Goal: Transaction & Acquisition: Obtain resource

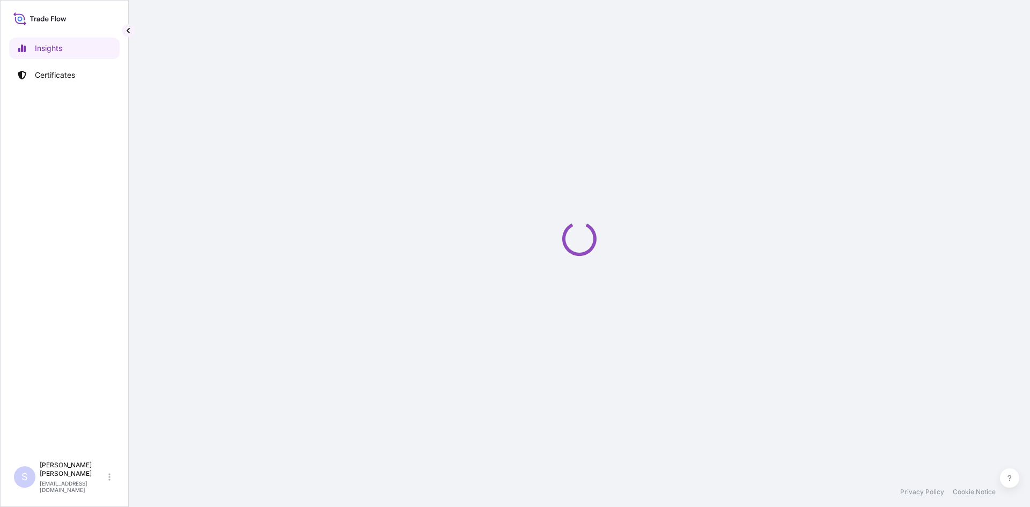
select select "2025"
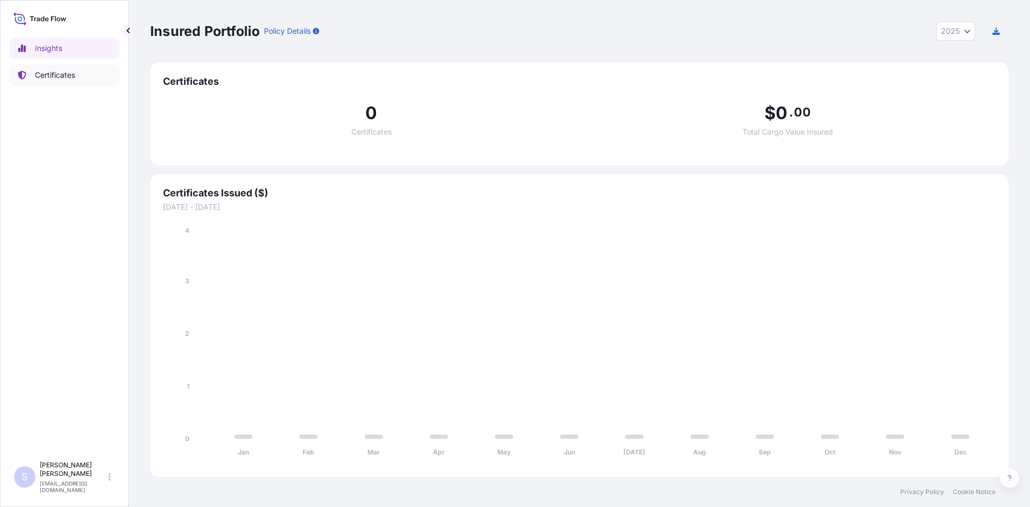
click at [63, 71] on p "Certificates" at bounding box center [55, 75] width 40 height 11
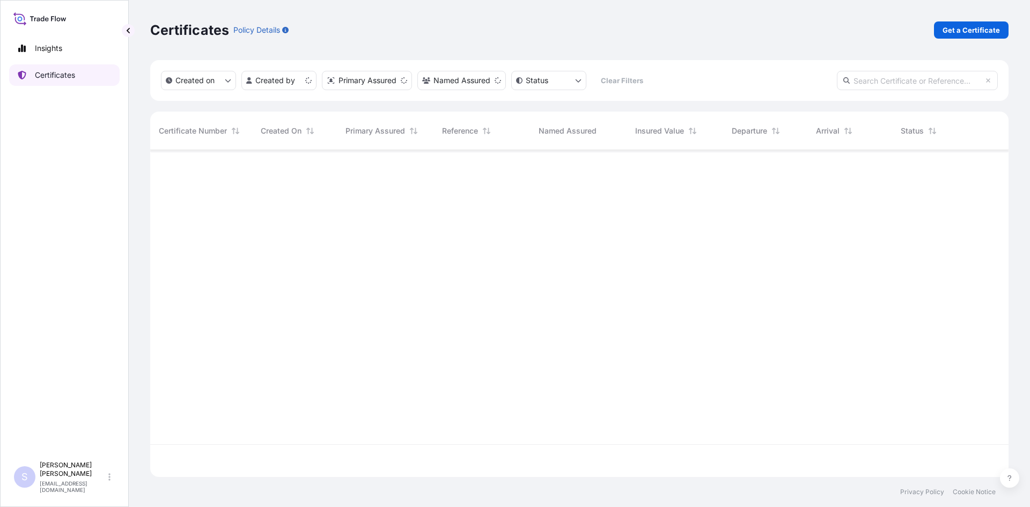
scroll to position [324, 850]
click at [981, 35] on p "Get a Certificate" at bounding box center [970, 30] width 57 height 11
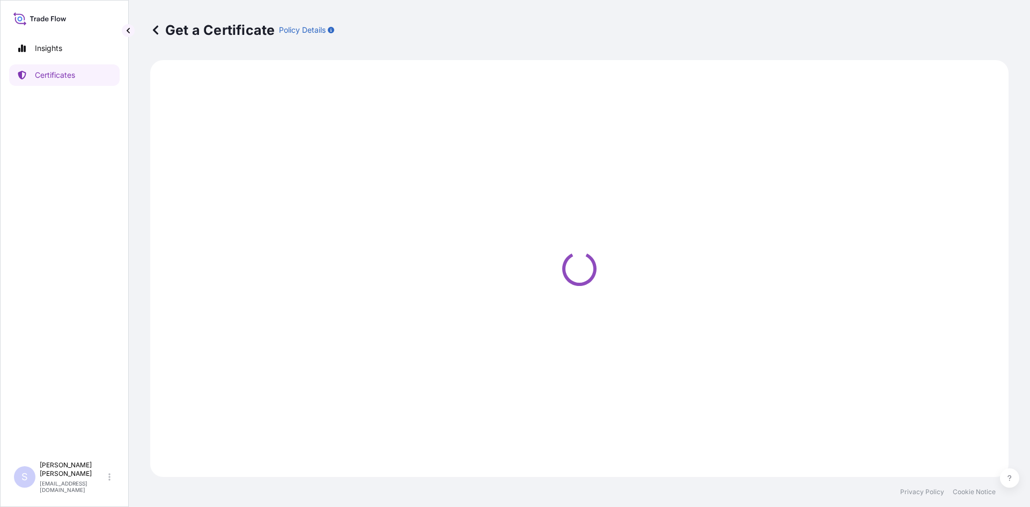
select select "Road / [GEOGRAPHIC_DATA]"
select select "Sea"
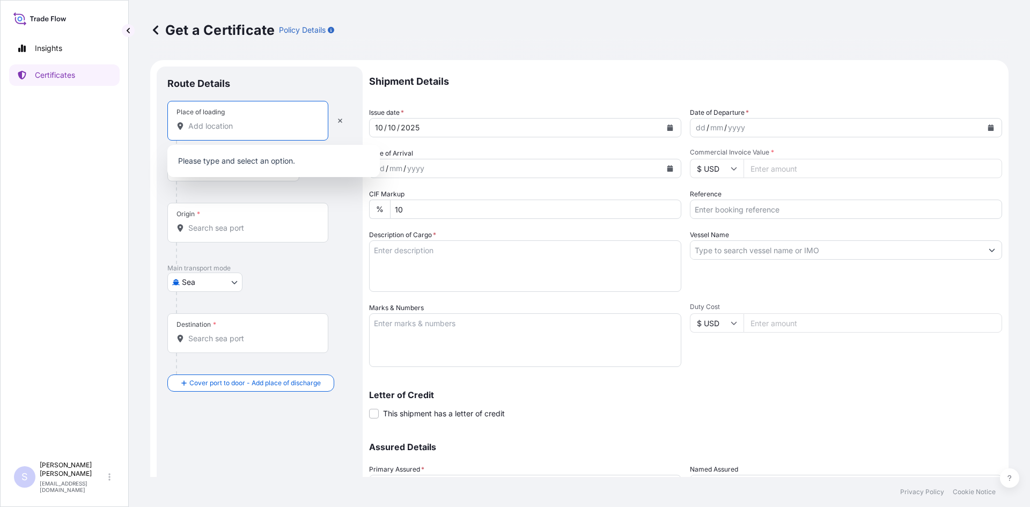
click at [242, 127] on input "Place of loading" at bounding box center [251, 126] width 127 height 11
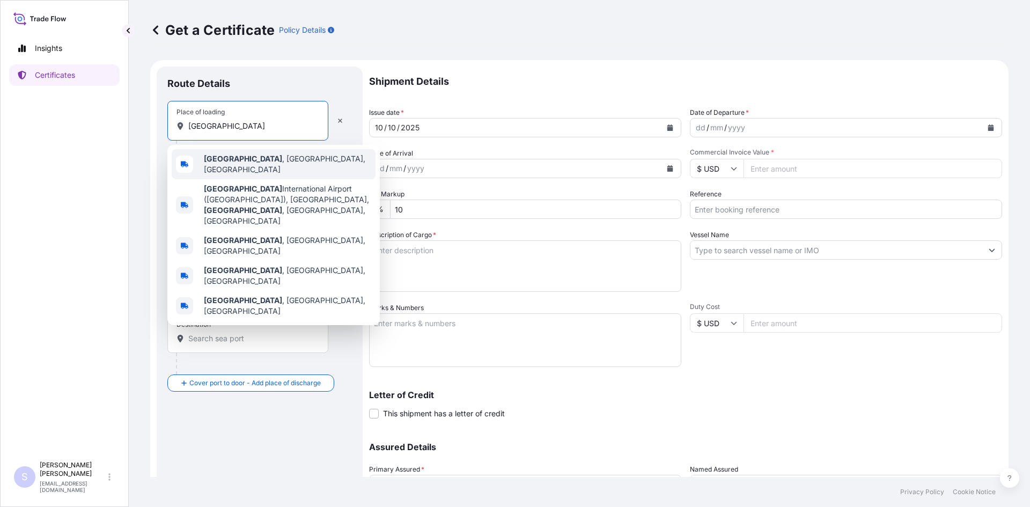
click at [228, 159] on b "[GEOGRAPHIC_DATA]" at bounding box center [243, 158] width 78 height 9
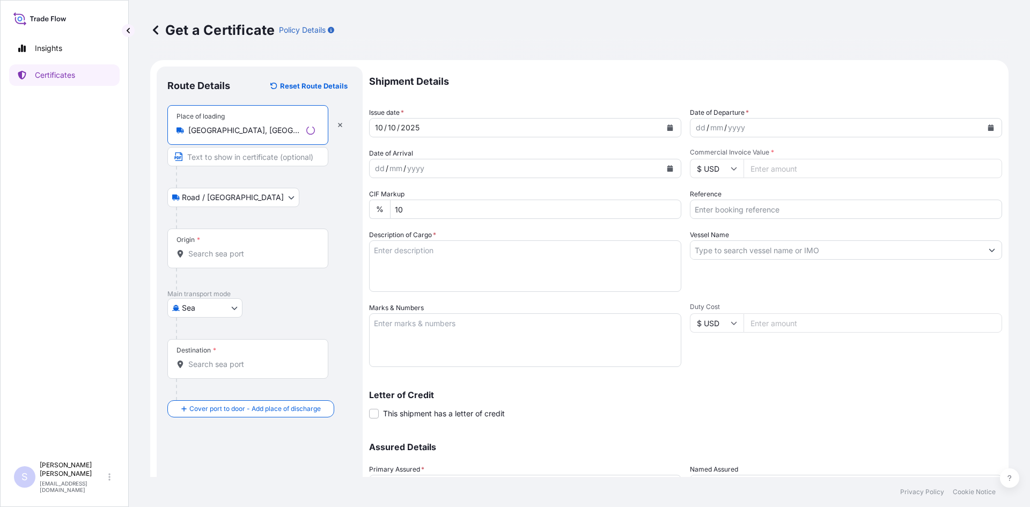
type input "[GEOGRAPHIC_DATA], [GEOGRAPHIC_DATA], [GEOGRAPHIC_DATA]"
click at [199, 248] on input "Origin *" at bounding box center [251, 253] width 127 height 11
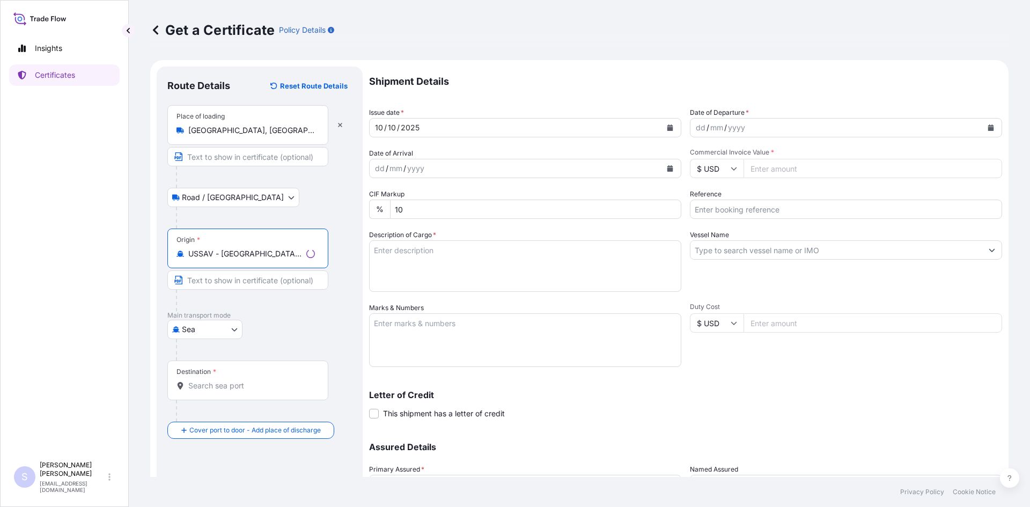
type input "USSAV - [GEOGRAPHIC_DATA], [GEOGRAPHIC_DATA]"
click at [231, 396] on div "Destination *" at bounding box center [247, 380] width 161 height 40
click at [231, 391] on input "Destination *" at bounding box center [251, 385] width 127 height 11
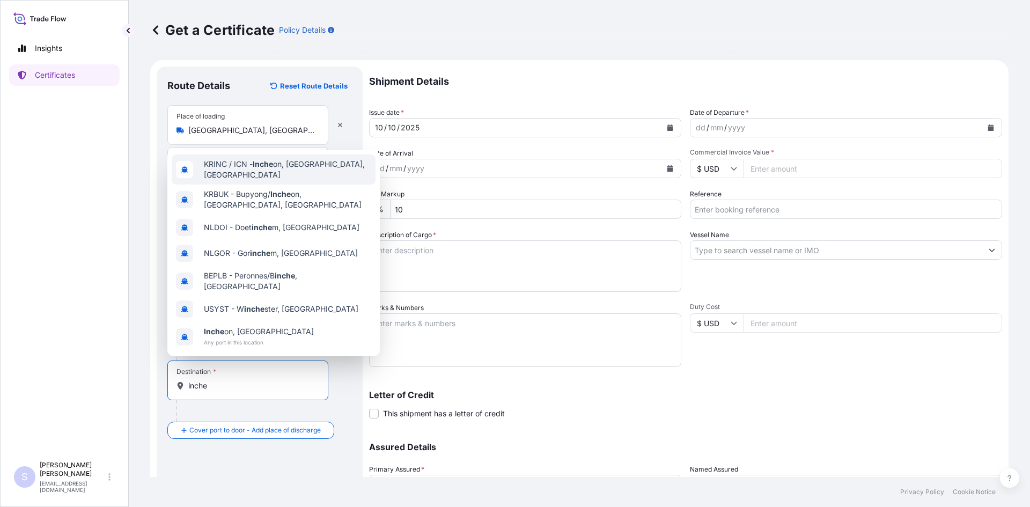
click at [353, 152] on div "KRINC / ICN - Inche on, [GEOGRAPHIC_DATA], [GEOGRAPHIC_DATA] - Bupyong/ Inche o…" at bounding box center [273, 253] width 212 height 206
click at [344, 163] on div "KRINC / ICN - Inche on, [GEOGRAPHIC_DATA], [GEOGRAPHIC_DATA]" at bounding box center [274, 169] width 204 height 30
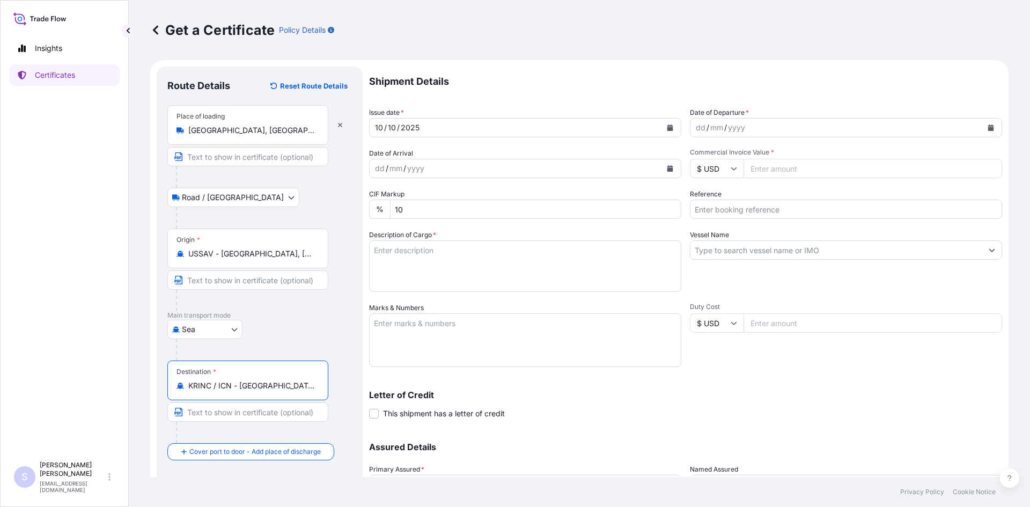
type input "KRINC / ICN - [GEOGRAPHIC_DATA], [GEOGRAPHIC_DATA], [GEOGRAPHIC_DATA]"
click at [986, 127] on button "Calendar" at bounding box center [990, 127] width 17 height 17
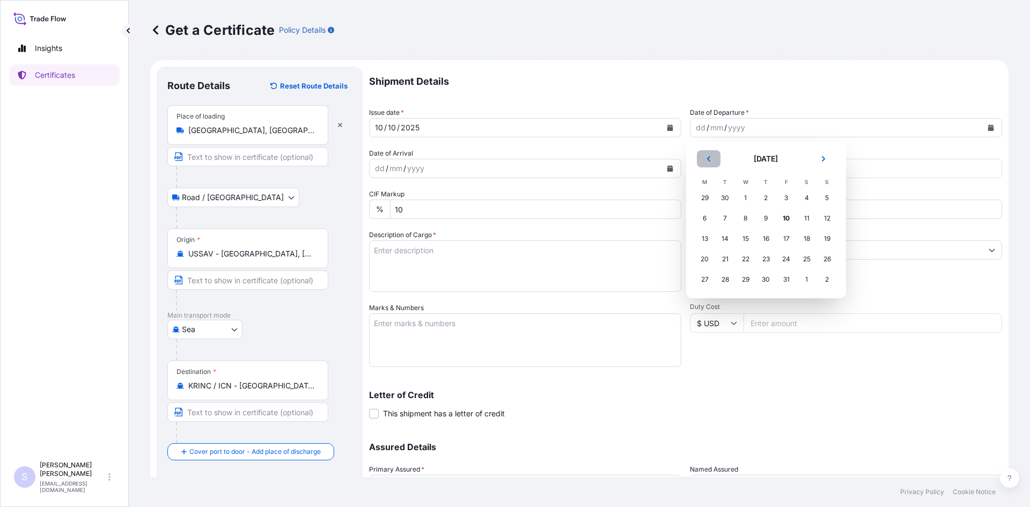
click at [709, 158] on icon "Previous" at bounding box center [708, 159] width 6 height 6
click at [829, 242] on div "21" at bounding box center [826, 238] width 19 height 19
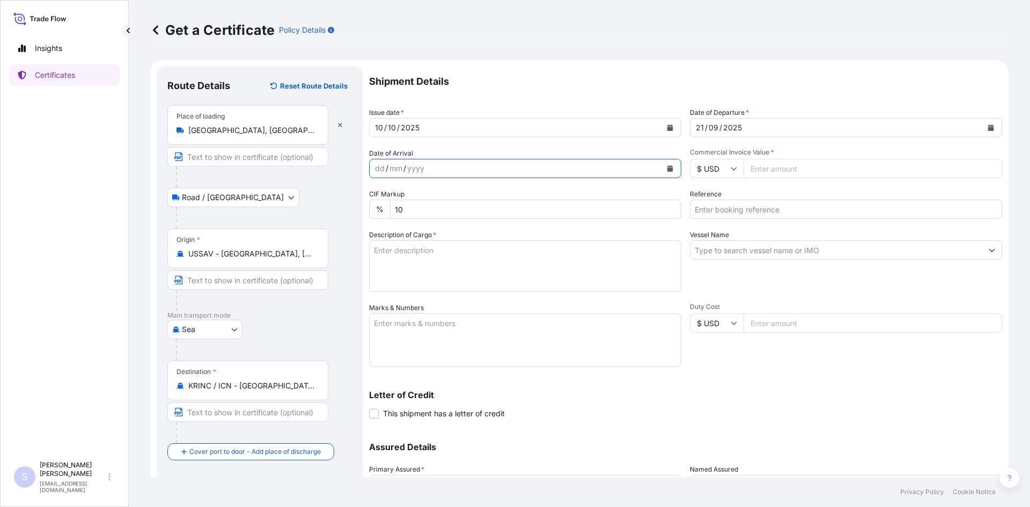
click at [667, 165] on icon "Calendar" at bounding box center [670, 168] width 6 height 6
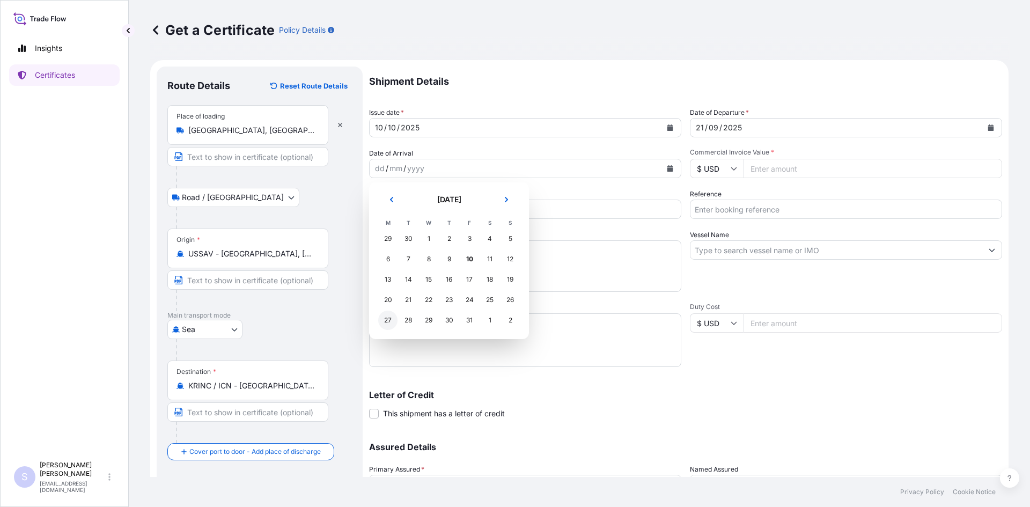
click at [391, 320] on div "27" at bounding box center [387, 319] width 19 height 19
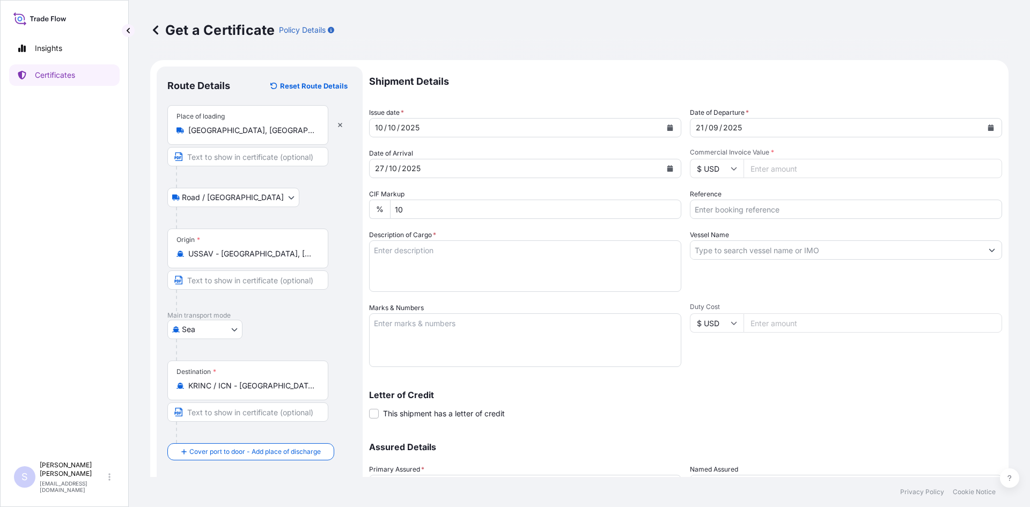
click at [797, 167] on input "Commercial Invoice Value *" at bounding box center [872, 168] width 258 height 19
type input "145950"
type input "2579007"
type textarea "210 BOXES SPLENDA SUCRALOSE MICRONIZED"
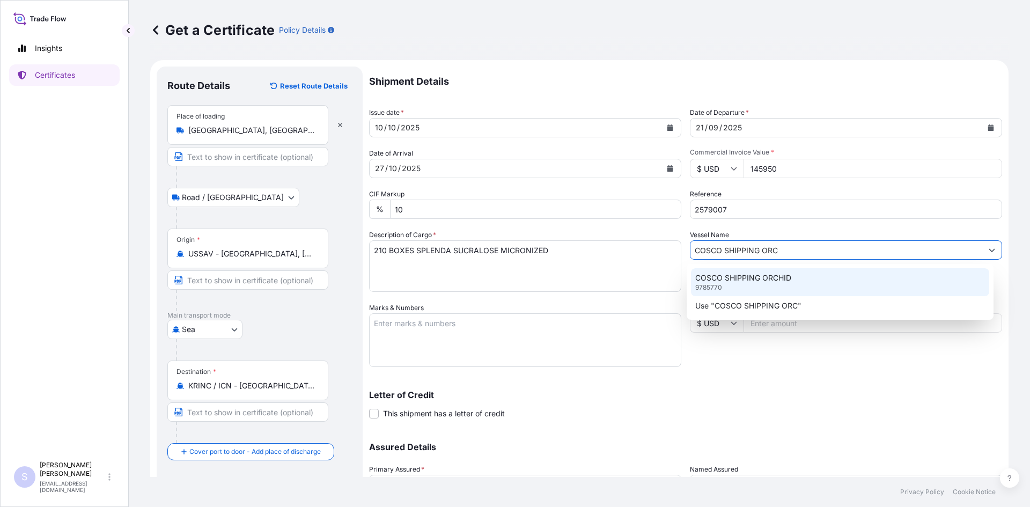
click at [752, 276] on p "COSCO SHIPPING ORCHID" at bounding box center [743, 277] width 96 height 11
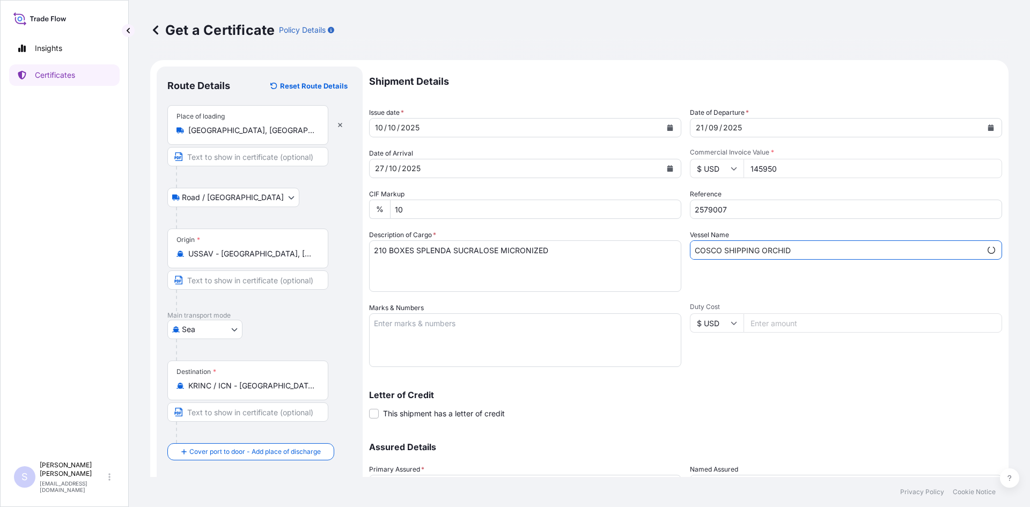
type input "COSCO SHIPPING ORCHID"
click at [537, 327] on textarea "Marks & Numbers" at bounding box center [525, 340] width 312 height 54
type textarea "CGMU3022644 0105903"
click at [538, 397] on p "Letter of Credit" at bounding box center [685, 394] width 633 height 9
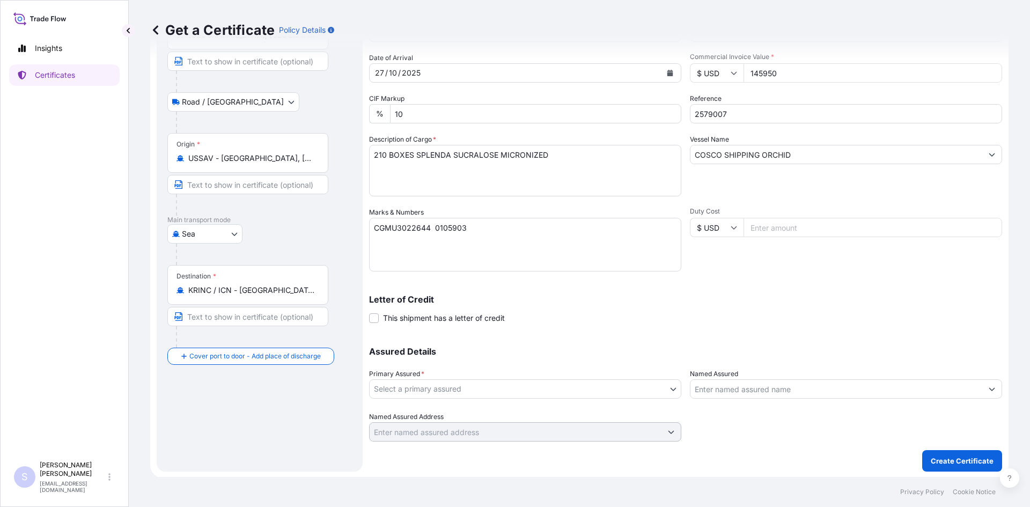
scroll to position [97, 0]
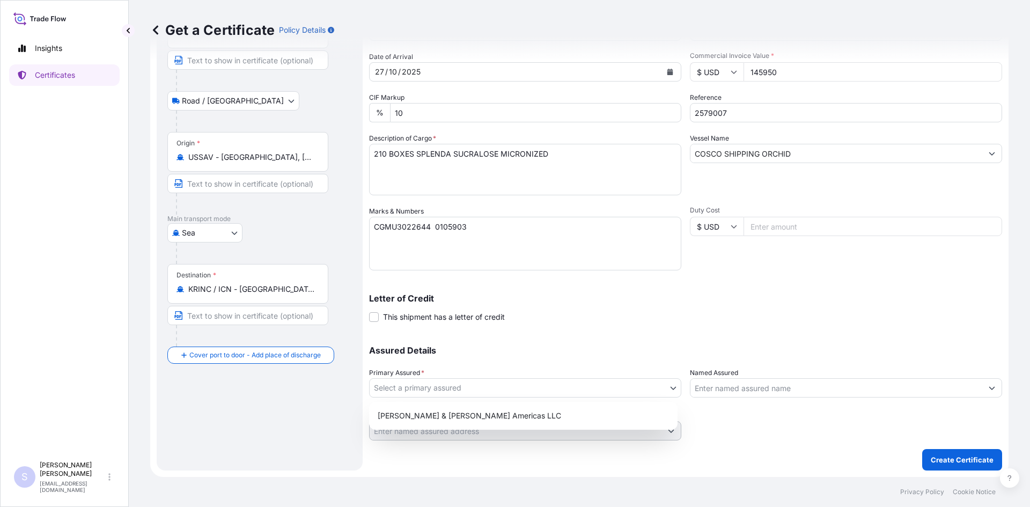
click at [418, 383] on body "Insights Certificates S [PERSON_NAME] [EMAIL_ADDRESS][DOMAIN_NAME] Get a Certif…" at bounding box center [515, 253] width 1030 height 507
click at [425, 417] on div "[PERSON_NAME] & [PERSON_NAME] Americas LLC" at bounding box center [523, 415] width 300 height 19
select select "31658"
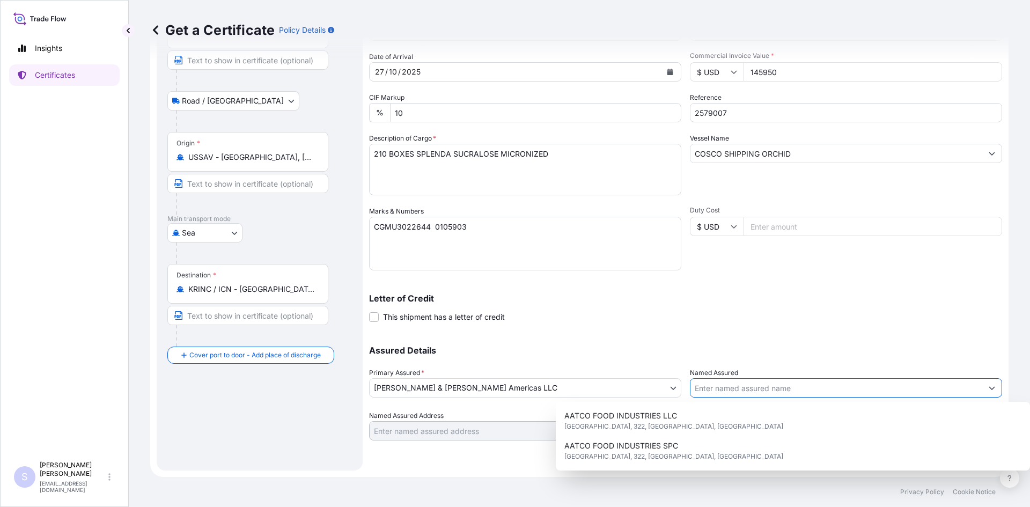
click at [766, 384] on input "Named Assured" at bounding box center [836, 387] width 292 height 19
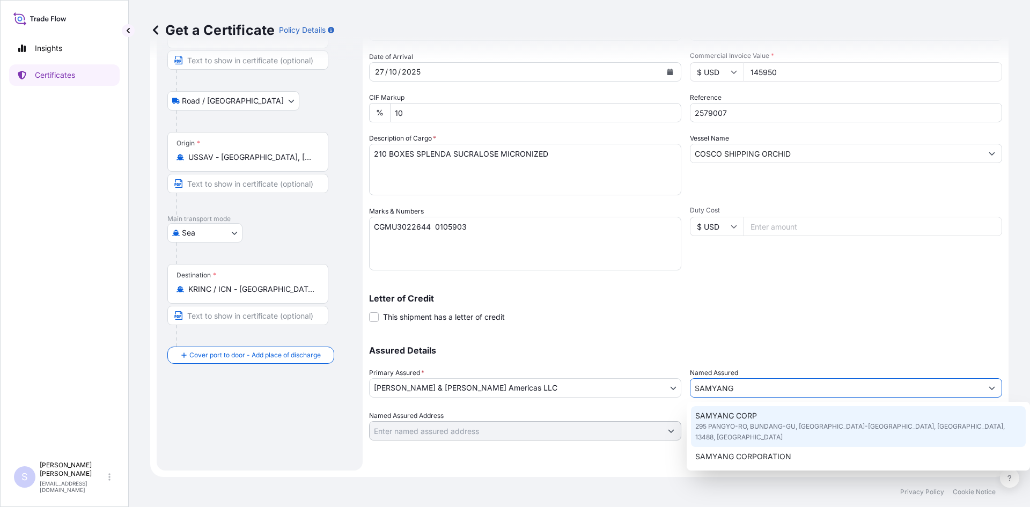
click at [765, 424] on span "295 PANGYO-RO, BUNDANG-GU, [GEOGRAPHIC_DATA]-[GEOGRAPHIC_DATA], [GEOGRAPHIC_DAT…" at bounding box center [858, 431] width 327 height 21
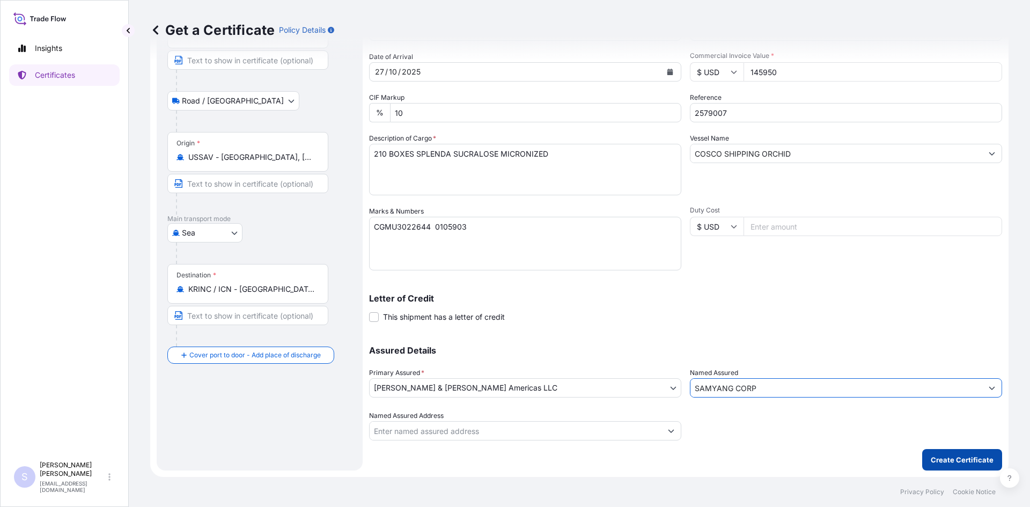
type input "SAMYANG CORP"
click at [935, 462] on p "Create Certificate" at bounding box center [961, 459] width 63 height 11
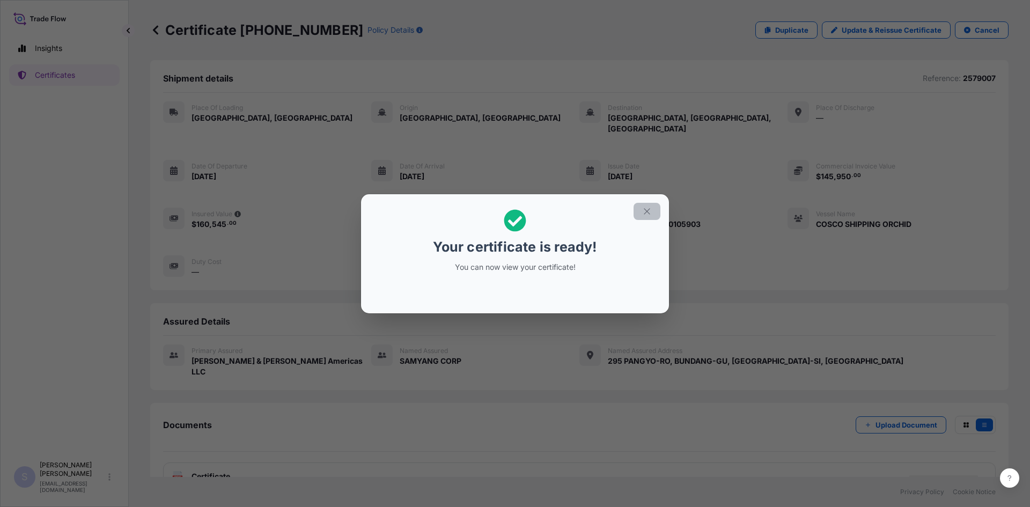
click at [650, 206] on icon "button" at bounding box center [647, 211] width 10 height 10
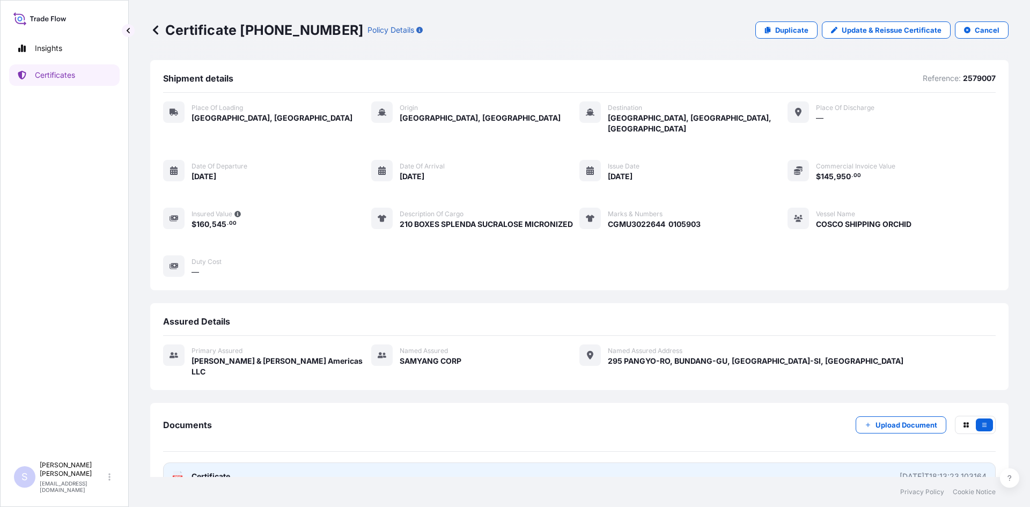
click at [177, 476] on text "PDF" at bounding box center [177, 478] width 7 height 4
